Goal: Task Accomplishment & Management: Use online tool/utility

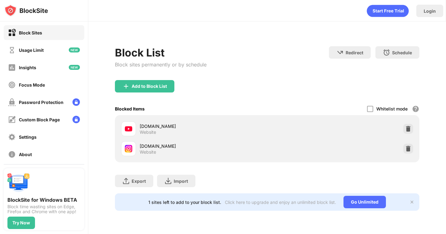
click at [409, 147] on img at bounding box center [408, 148] width 6 height 6
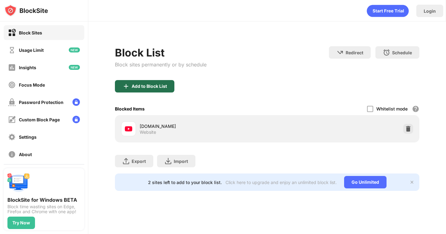
click at [153, 86] on div "Add to Block List" at bounding box center [149, 86] width 35 height 5
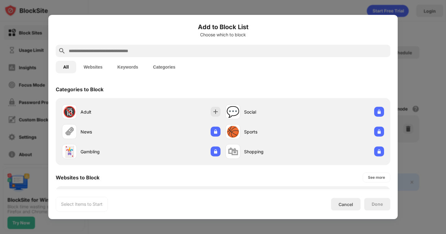
click at [221, 49] on input "text" at bounding box center [228, 50] width 320 height 7
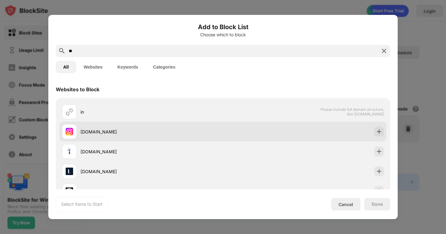
type input "**"
click at [183, 133] on div "[DOMAIN_NAME]" at bounding box center [152, 131] width 143 height 7
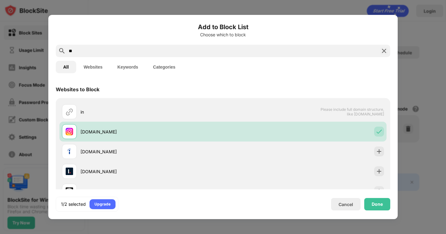
click at [371, 200] on div "Done" at bounding box center [377, 204] width 26 height 12
